Goal: Transaction & Acquisition: Purchase product/service

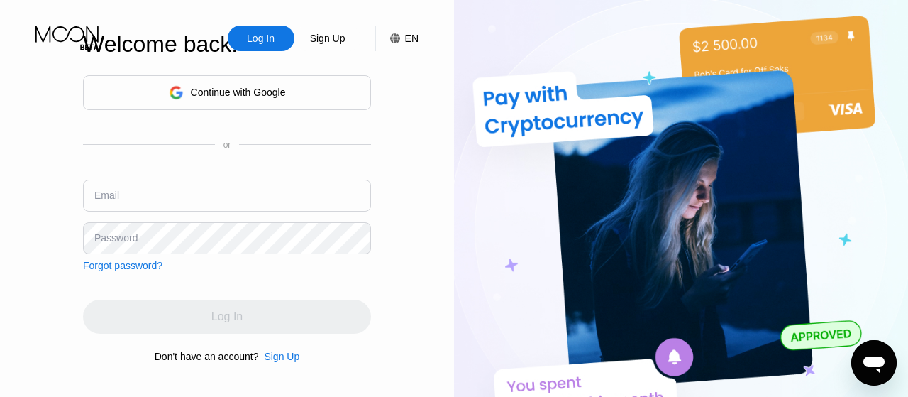
click at [326, 99] on div "Continue with Google" at bounding box center [227, 92] width 288 height 35
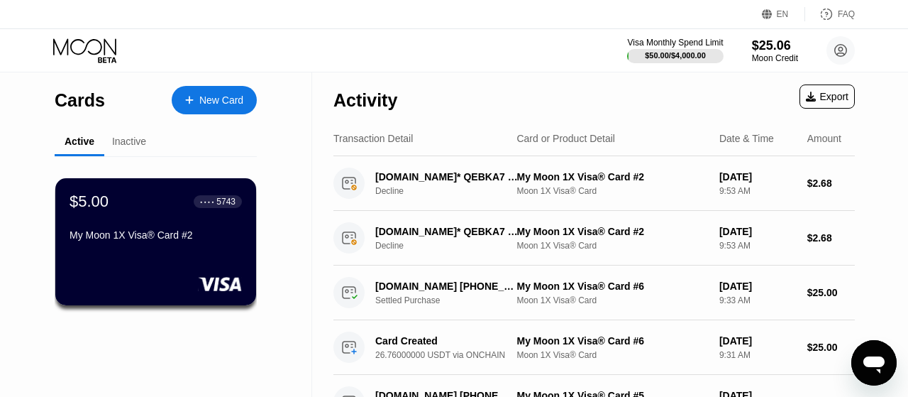
click at [212, 100] on div "New Card" at bounding box center [221, 100] width 44 height 12
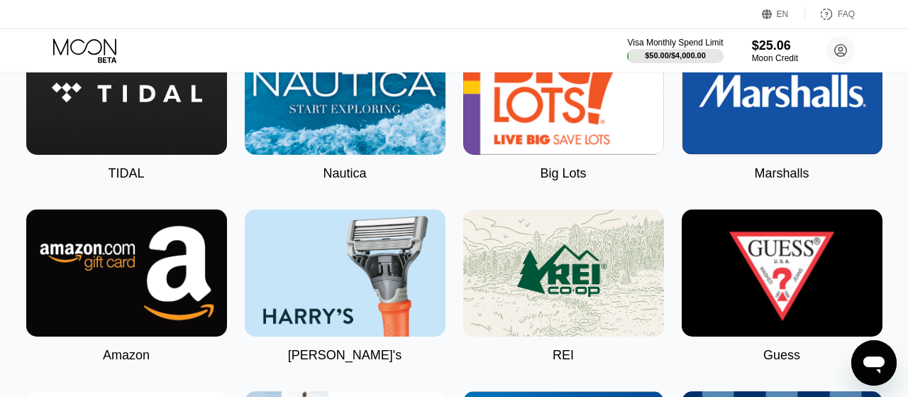
scroll to position [2265, 0]
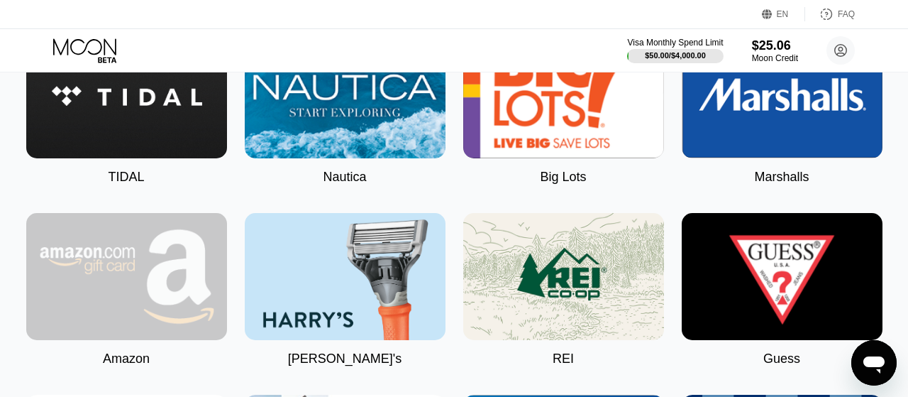
click at [155, 290] on img at bounding box center [126, 276] width 201 height 127
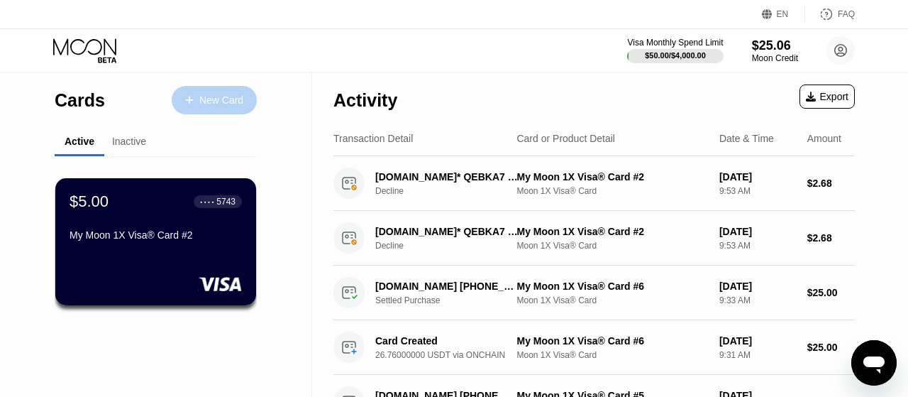
click at [211, 103] on div "New Card" at bounding box center [221, 100] width 44 height 12
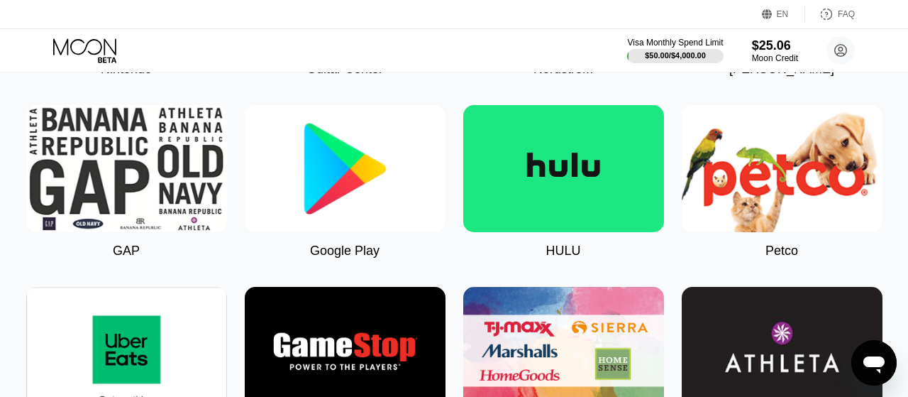
scroll to position [775, 0]
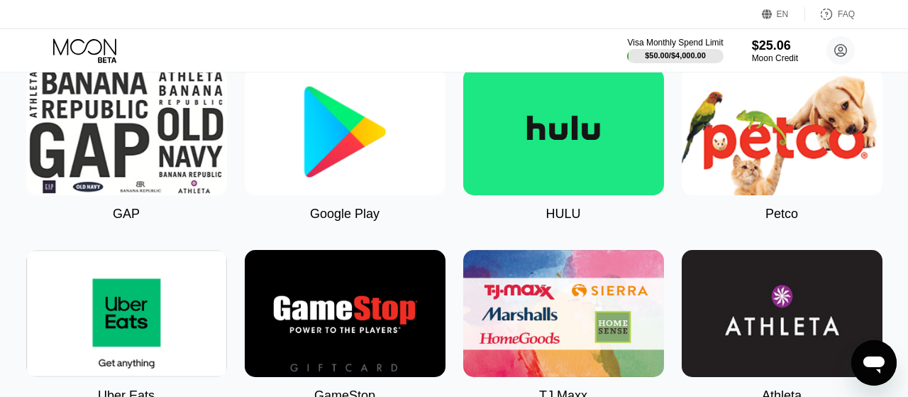
click at [341, 168] on img at bounding box center [345, 131] width 201 height 127
